Goal: Task Accomplishment & Management: Use online tool/utility

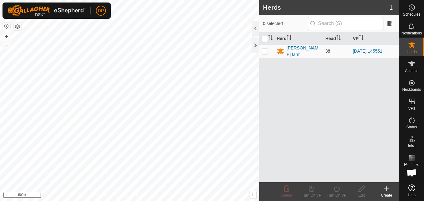
click at [266, 49] on p-checkbox at bounding box center [265, 50] width 6 height 5
checkbox input "true"
click at [336, 189] on icon at bounding box center [337, 188] width 8 height 7
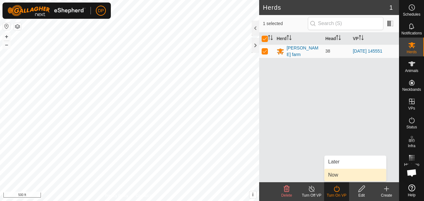
click at [332, 172] on link "Now" at bounding box center [356, 174] width 62 height 12
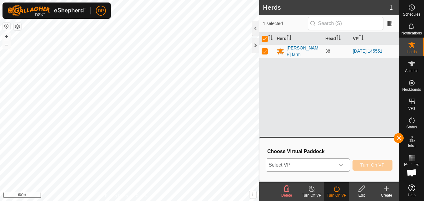
click at [342, 163] on icon "dropdown trigger" at bounding box center [341, 164] width 5 height 5
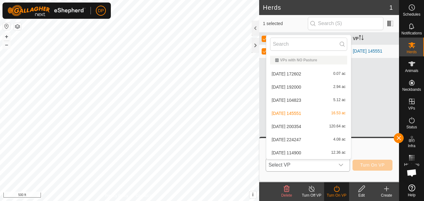
click at [321, 122] on li "[DATE] 200354 120.64 ac" at bounding box center [308, 126] width 85 height 12
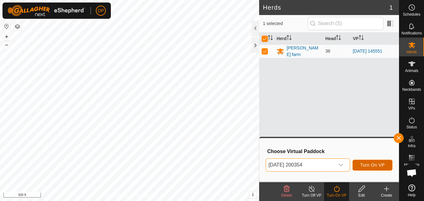
click at [380, 164] on span "Turn On VP" at bounding box center [372, 164] width 24 height 5
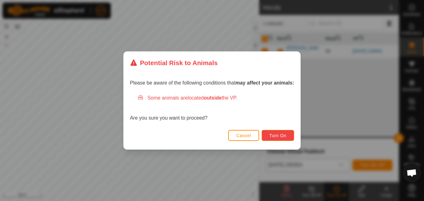
click at [282, 136] on span "Turn On" at bounding box center [278, 135] width 17 height 5
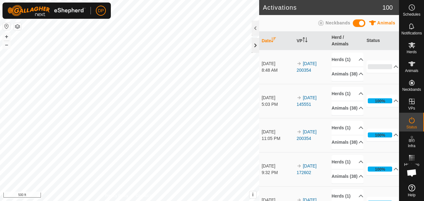
click at [255, 44] on div at bounding box center [255, 45] width 7 height 15
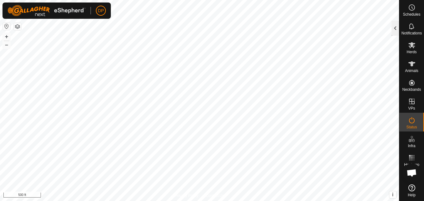
click at [394, 28] on div at bounding box center [395, 28] width 7 height 15
